Goal: Task Accomplishment & Management: Manage account settings

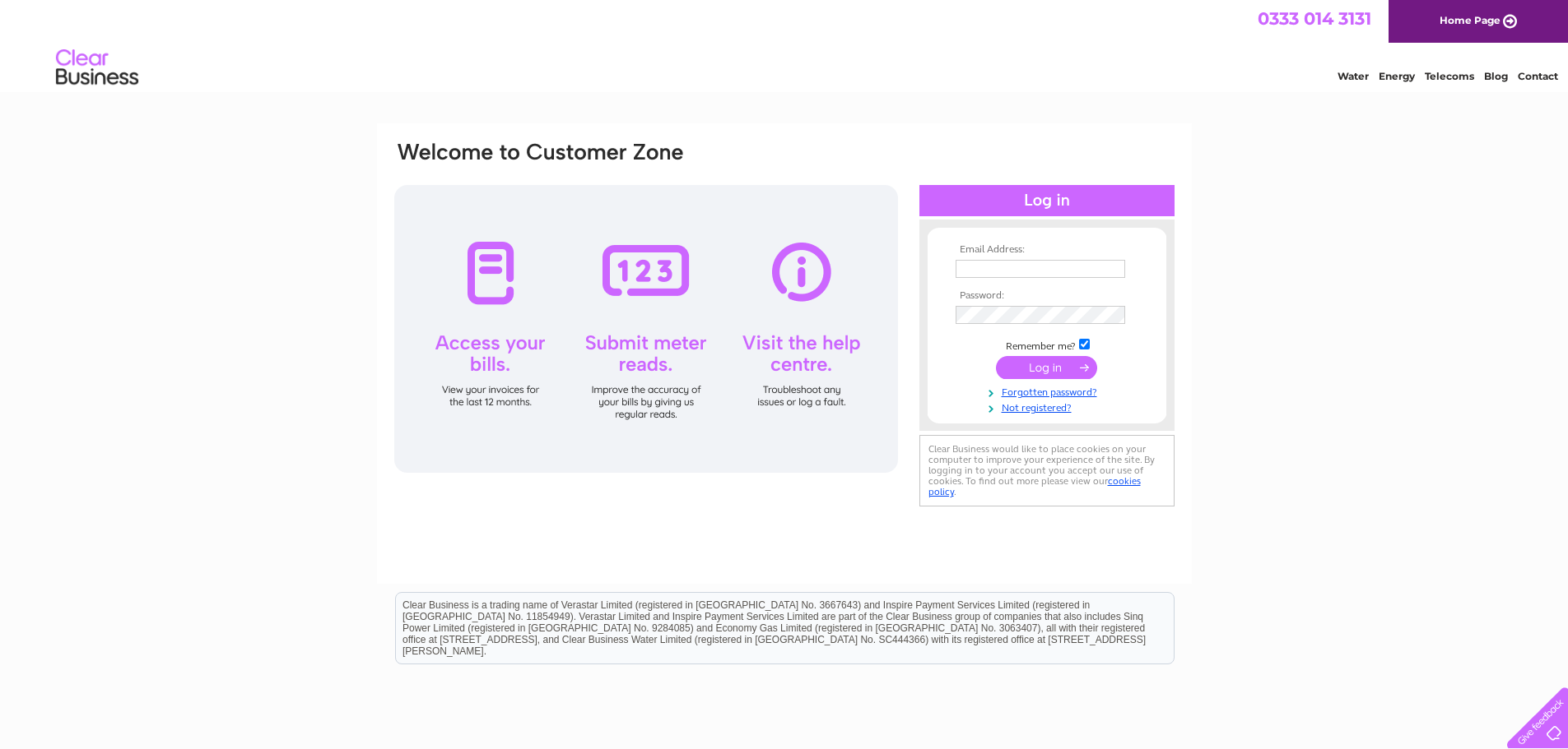
click at [1023, 271] on input "text" at bounding box center [1040, 269] width 170 height 18
type input "[EMAIL_ADDRESS][DOMAIN_NAME]"
click at [1036, 369] on input "submit" at bounding box center [1046, 369] width 102 height 23
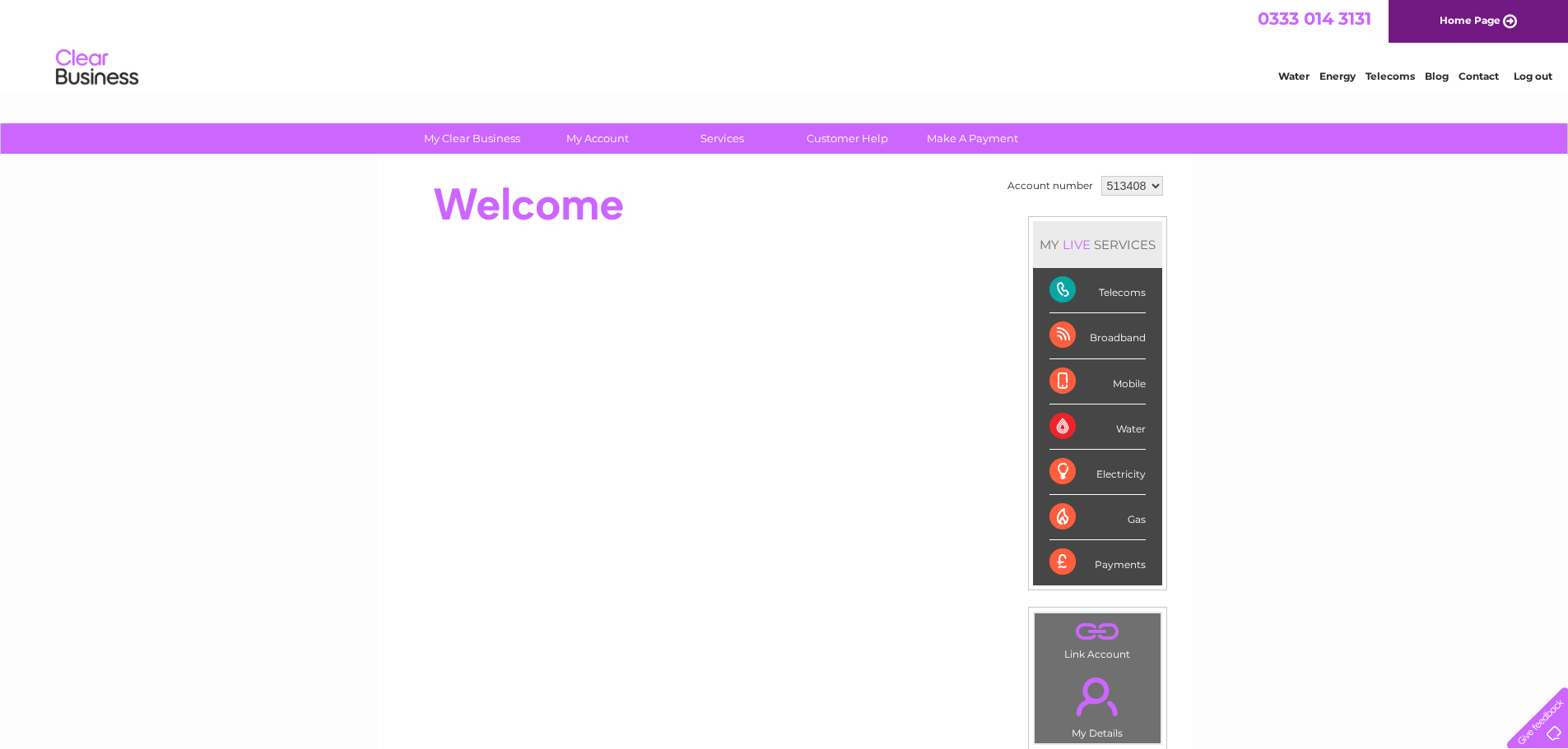
click at [1119, 567] on div "Payments" at bounding box center [1097, 562] width 96 height 44
click at [1066, 563] on div "Payments" at bounding box center [1097, 562] width 96 height 44
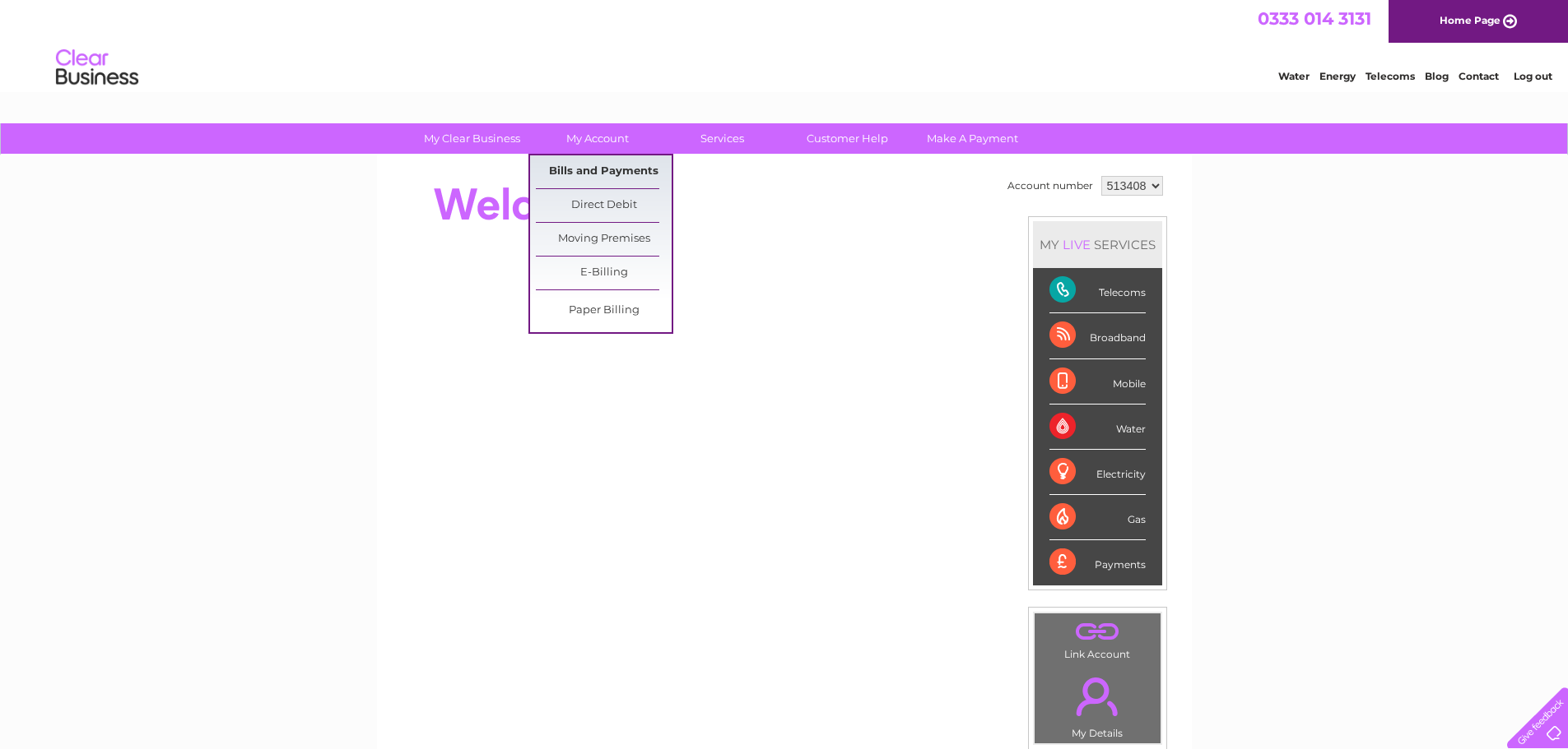
click at [597, 168] on link "Bills and Payments" at bounding box center [603, 171] width 136 height 33
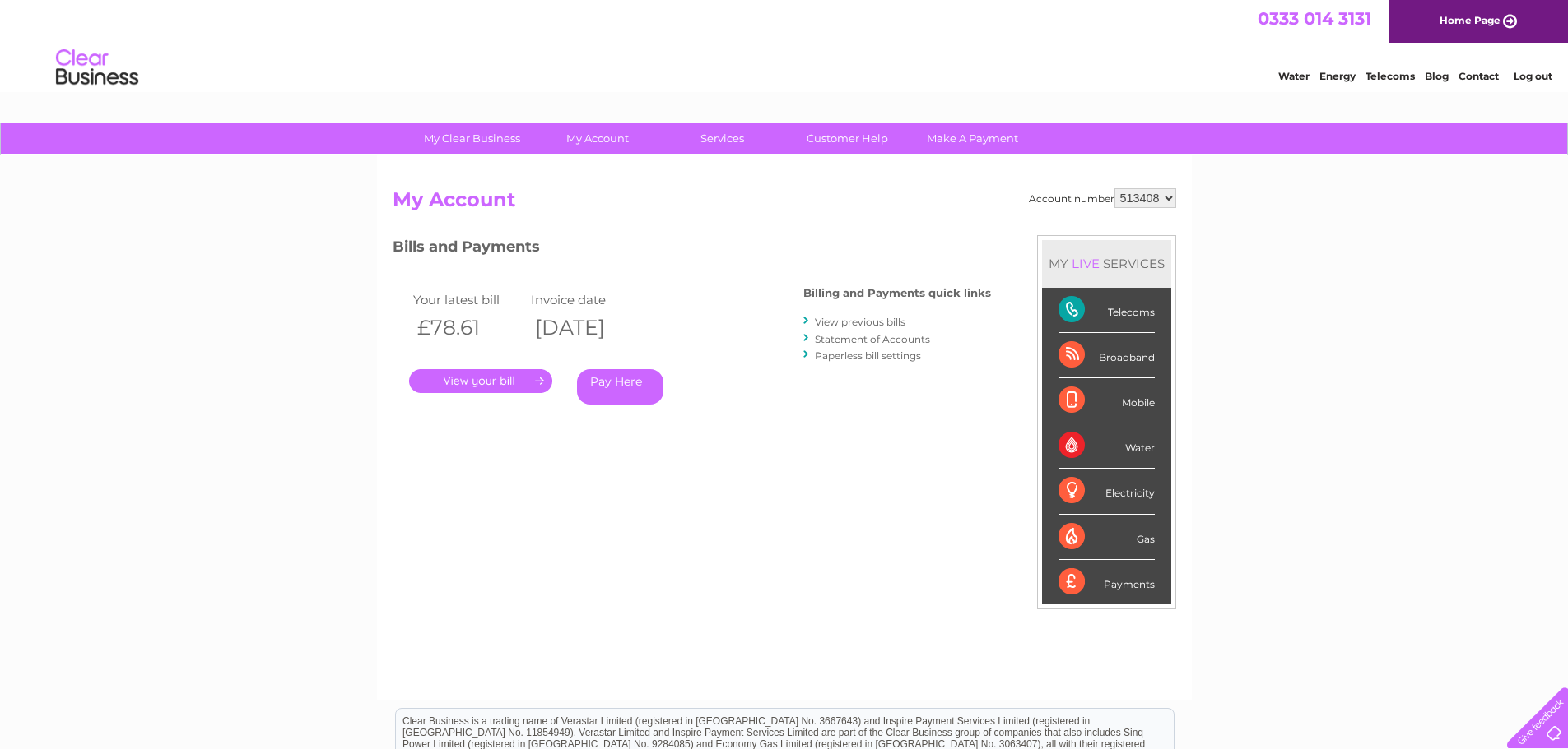
click at [499, 379] on link "." at bounding box center [481, 381] width 143 height 24
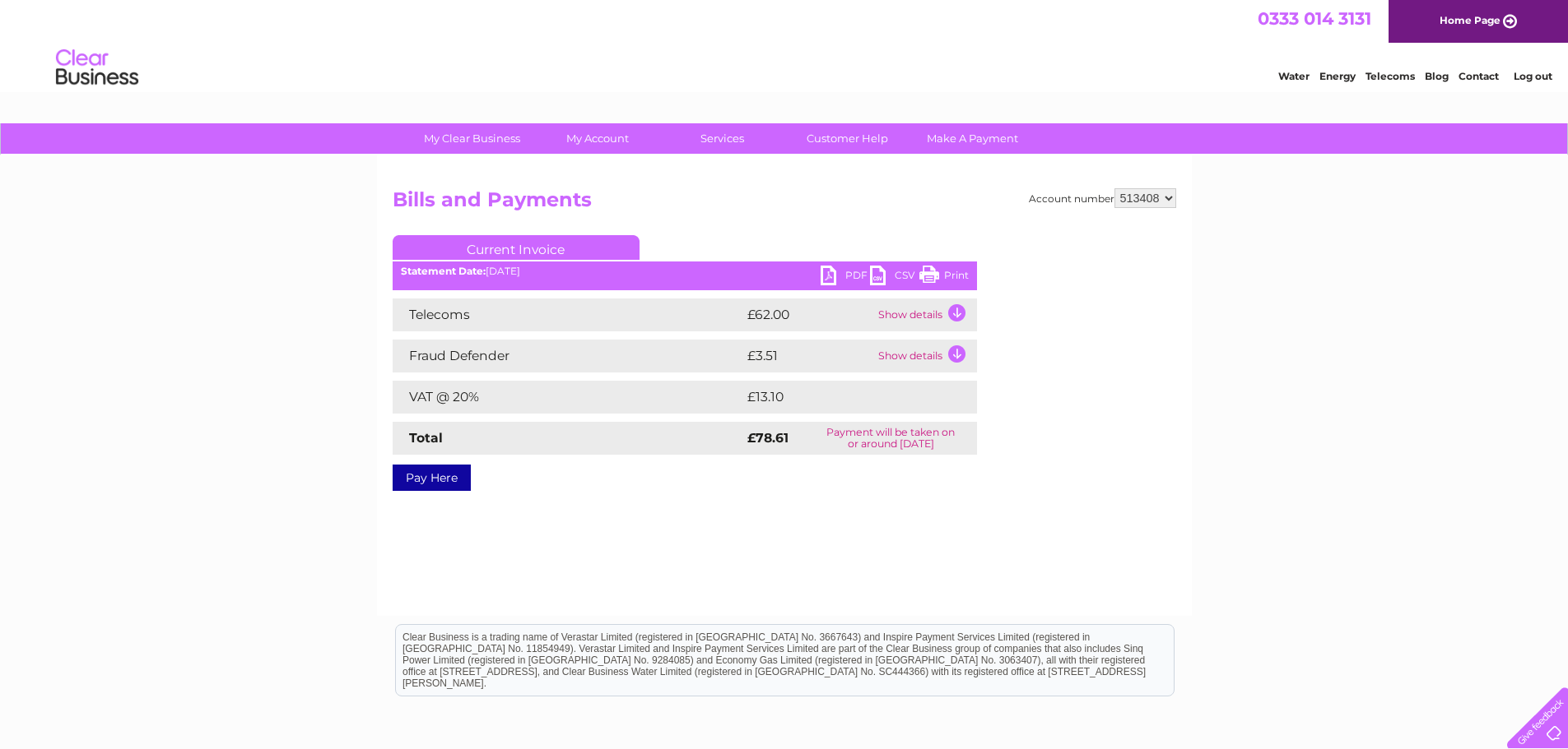
drag, startPoint x: 928, startPoint y: 270, endPoint x: 1219, endPoint y: 23, distance: 381.7
click at [928, 270] on link "Print" at bounding box center [944, 277] width 50 height 24
